Goal: Information Seeking & Learning: Learn about a topic

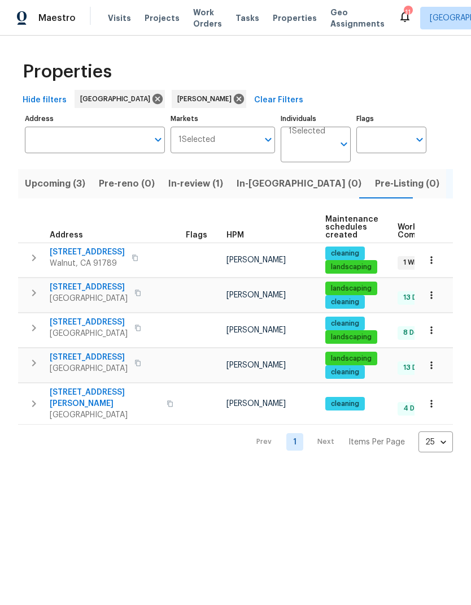
click at [204, 182] on span "In-review (1)" at bounding box center [195, 184] width 55 height 16
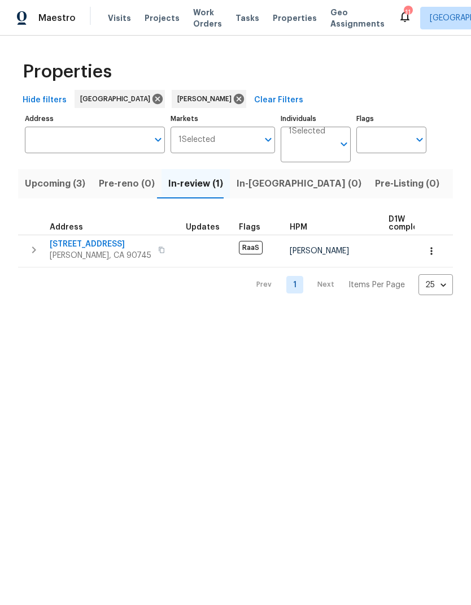
click at [79, 252] on span "[PERSON_NAME], CA 90745" at bounding box center [101, 255] width 102 height 11
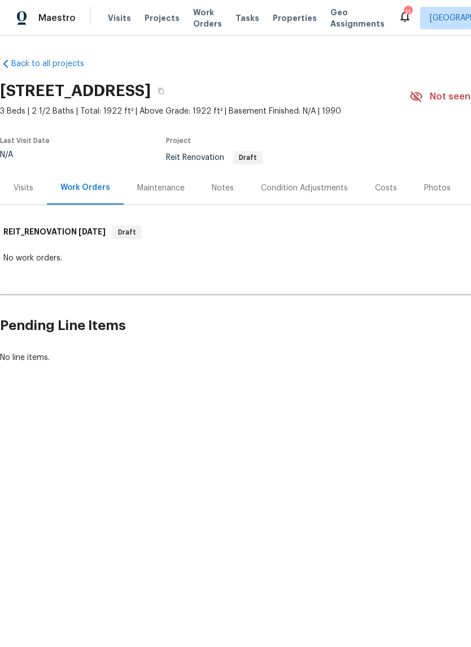
click at [22, 191] on div "Visits" at bounding box center [24, 188] width 20 height 11
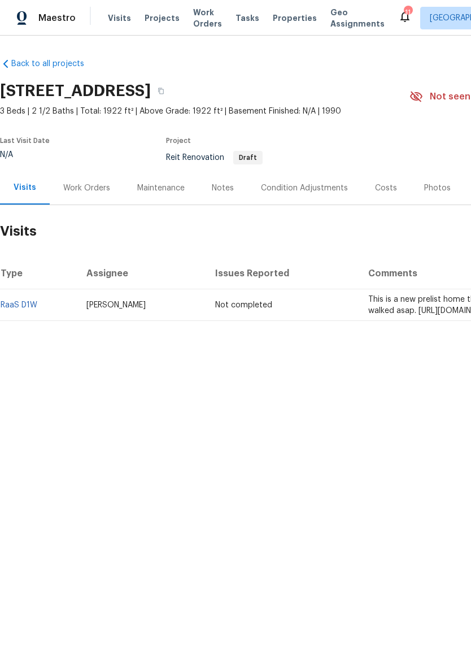
click at [155, 192] on div "Maintenance" at bounding box center [160, 188] width 47 height 11
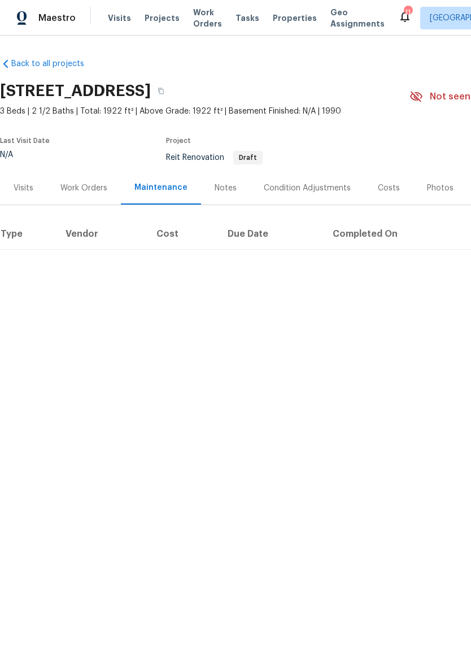
click at [225, 184] on div "Notes" at bounding box center [226, 188] width 22 height 11
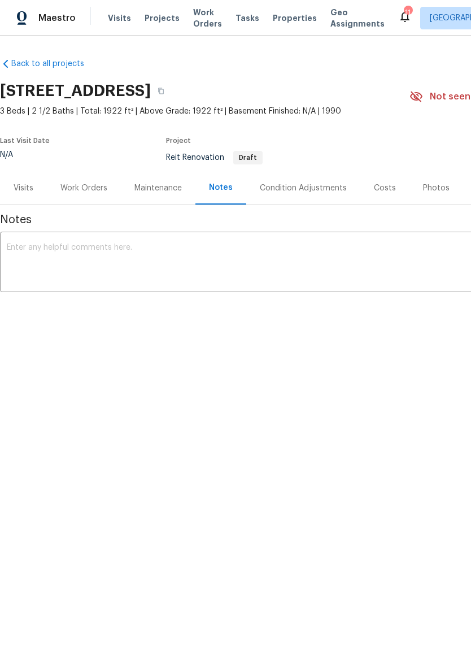
click at [327, 191] on div "Condition Adjustments" at bounding box center [303, 188] width 87 height 11
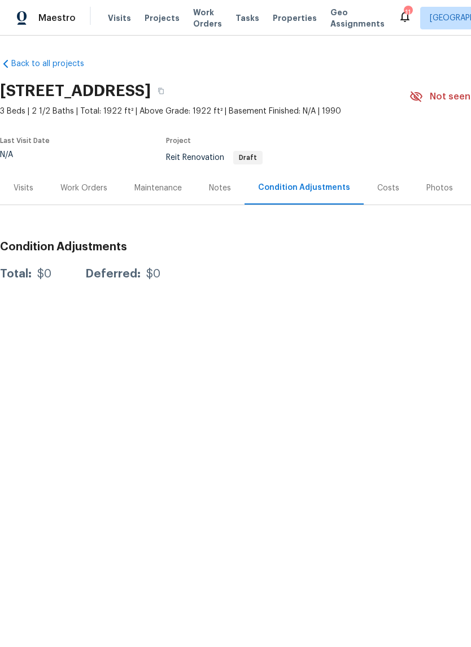
click at [378, 192] on div "Costs" at bounding box center [389, 188] width 22 height 11
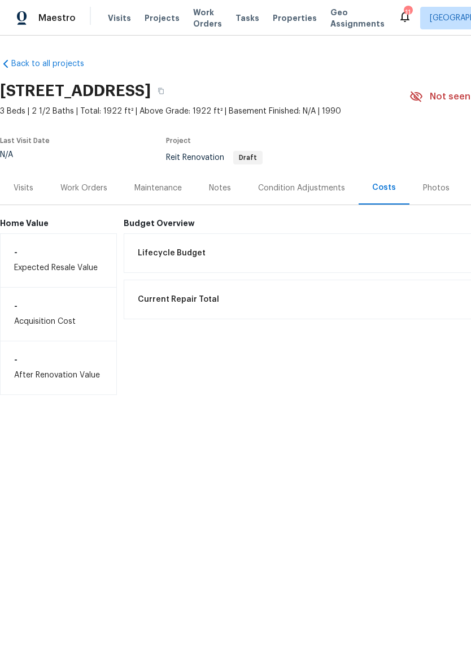
click at [445, 181] on div "Photos" at bounding box center [437, 187] width 54 height 33
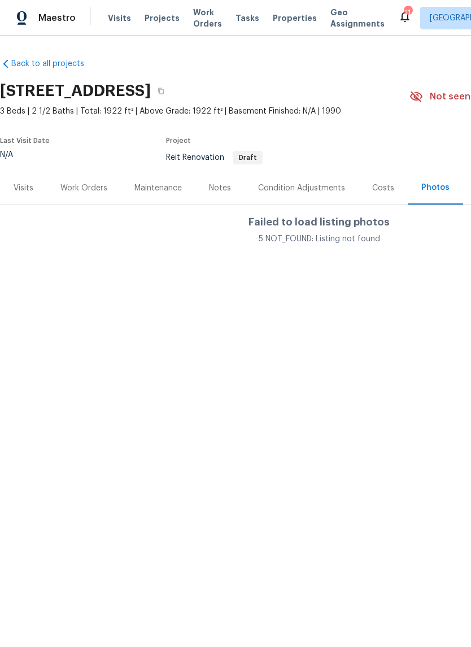
click at [33, 199] on div "Visits" at bounding box center [23, 187] width 47 height 33
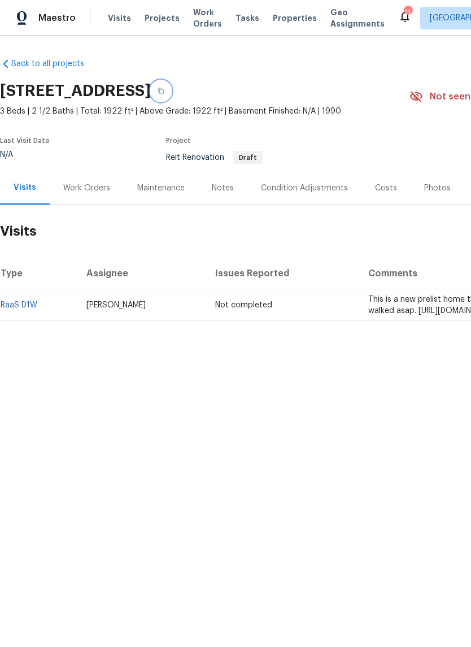
click at [171, 87] on button "button" at bounding box center [161, 91] width 20 height 20
